Goal: Use online tool/utility: Utilize a website feature to perform a specific function

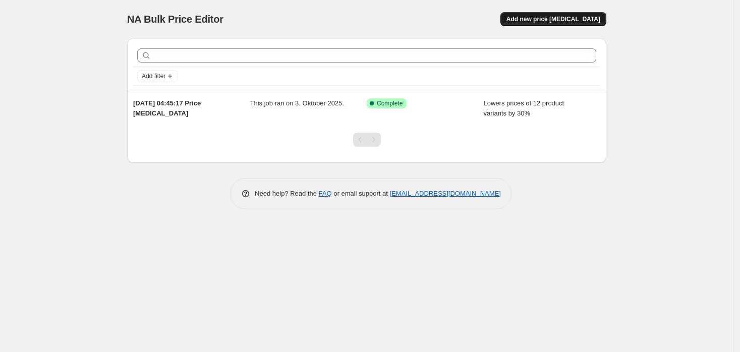
click at [571, 15] on span "Add new price [MEDICAL_DATA]" at bounding box center [553, 19] width 94 height 8
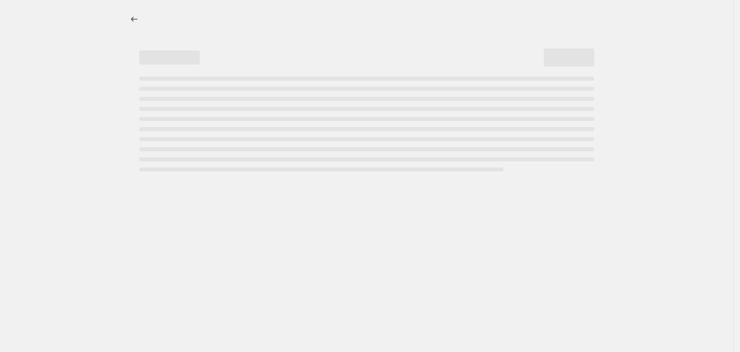
select select "percentage"
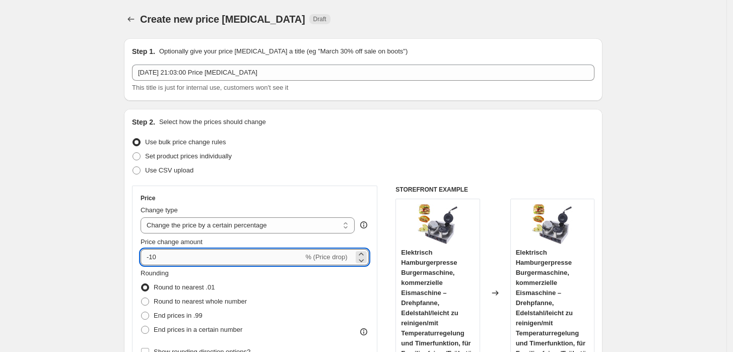
click at [256, 253] on input "-10" at bounding box center [222, 257] width 163 height 16
type input "-1"
type input "-30"
click at [312, 286] on div "Rounding Round to nearest .01 Round to nearest whole number End prices in .99 E…" at bounding box center [255, 302] width 228 height 69
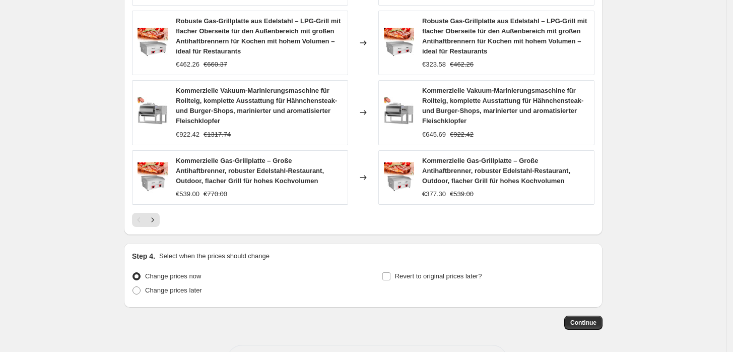
scroll to position [762, 0]
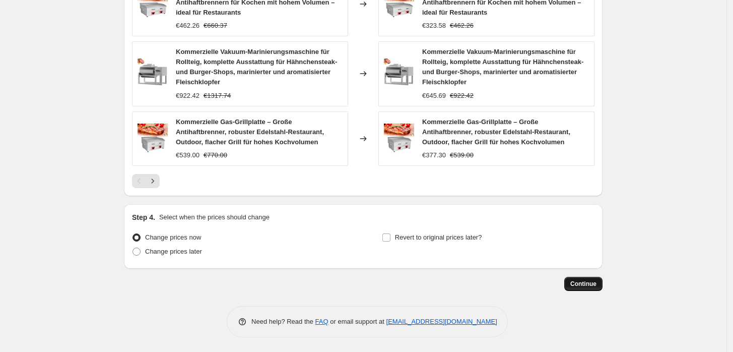
click at [594, 280] on span "Continue" at bounding box center [584, 284] width 26 height 8
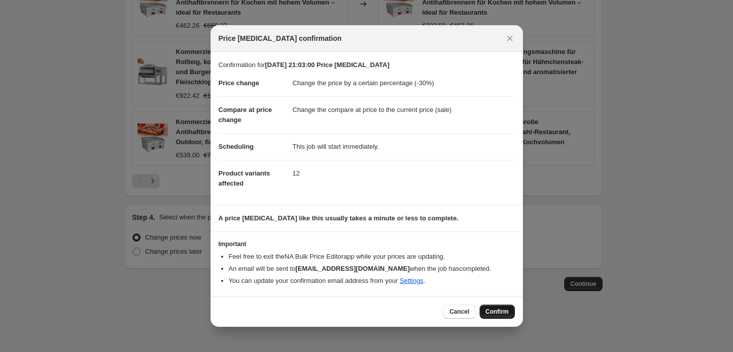
click at [497, 311] on span "Confirm" at bounding box center [497, 311] width 23 height 8
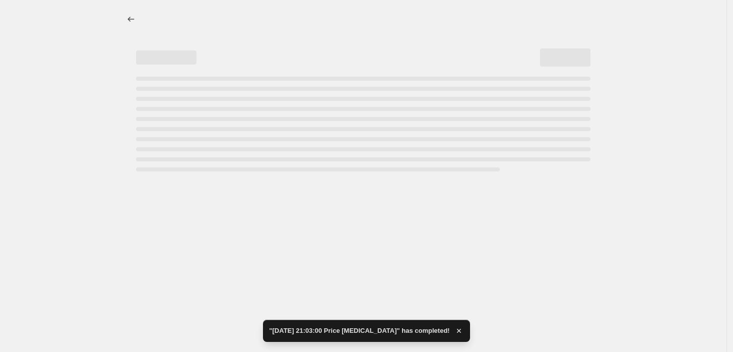
select select "percentage"
